Goal: Communication & Community: Answer question/provide support

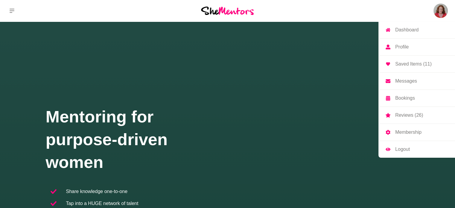
click at [413, 81] on p "Messages" at bounding box center [406, 81] width 22 height 5
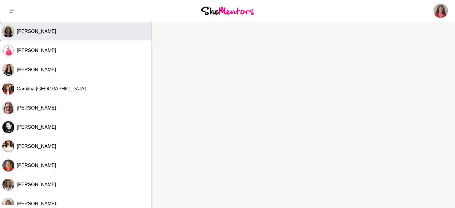
click at [44, 33] on div "[PERSON_NAME]" at bounding box center [83, 31] width 132 height 6
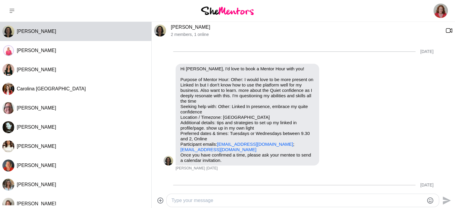
scroll to position [417, 0]
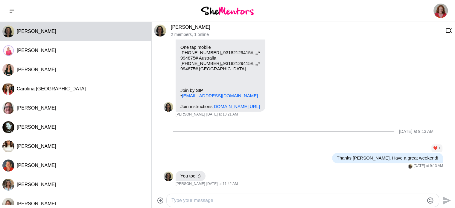
click at [197, 201] on textarea "Type your message" at bounding box center [297, 200] width 252 height 7
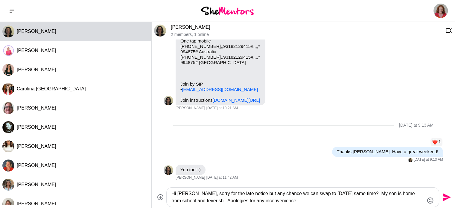
type textarea "Hi [PERSON_NAME], sorry for the late notice but any chance we can swap to [DATE…"
click at [444, 195] on icon "Send" at bounding box center [447, 197] width 8 height 8
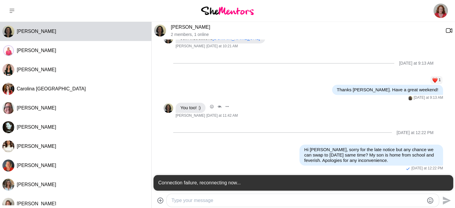
scroll to position [476, 0]
click at [276, 149] on icon "Open Message Actions Menu" at bounding box center [277, 148] width 3 height 1
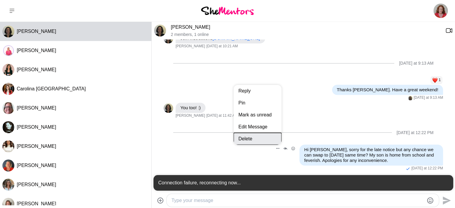
click at [250, 145] on button "Delete" at bounding box center [258, 139] width 48 height 12
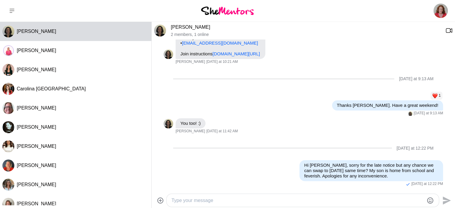
scroll to position [470, 0]
click at [274, 182] on div "Reply Pin Mark as unread Edit Message Delete Hi [PERSON_NAME], sorry for the la…" at bounding box center [303, 173] width 279 height 26
click at [276, 163] on icon "Open Message Actions Menu" at bounding box center [277, 163] width 3 height 1
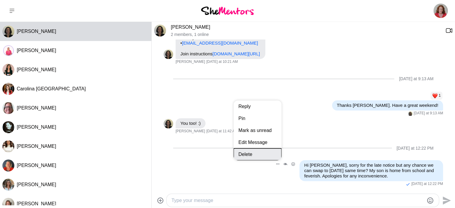
click at [252, 151] on button "Delete" at bounding box center [258, 154] width 48 height 12
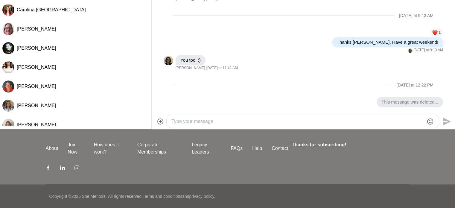
scroll to position [0, 0]
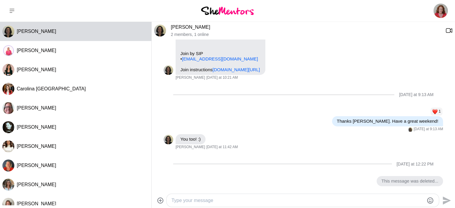
click at [225, 198] on textarea "Type your message" at bounding box center [297, 200] width 252 height 7
type textarea "In case you saw the last message, I've got it sorted now so see you in an hour."
click at [445, 198] on icon "Send" at bounding box center [447, 200] width 8 height 8
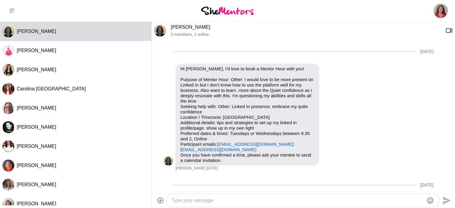
scroll to position [24, 0]
